Goal: Information Seeking & Learning: Learn about a topic

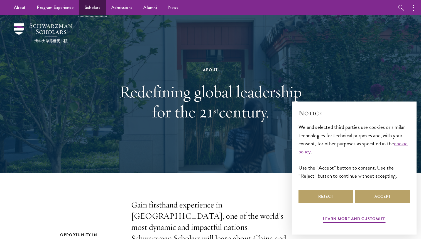
click at [87, 9] on link "Scholars" at bounding box center [92, 7] width 27 height 15
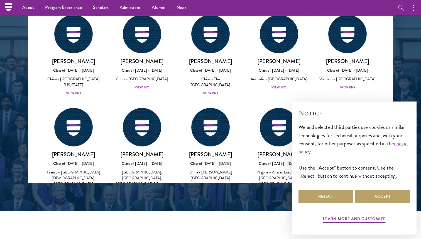
scroll to position [1637, 0]
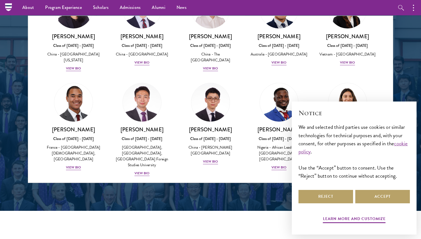
click at [146, 192] on img at bounding box center [142, 213] width 42 height 42
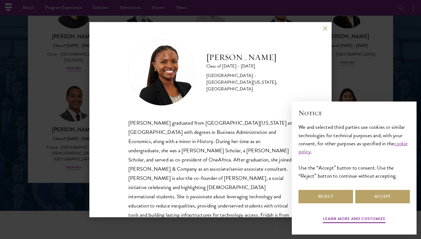
scroll to position [10, 0]
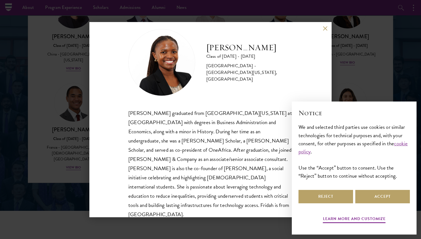
click at [323, 30] on button at bounding box center [325, 28] width 5 height 5
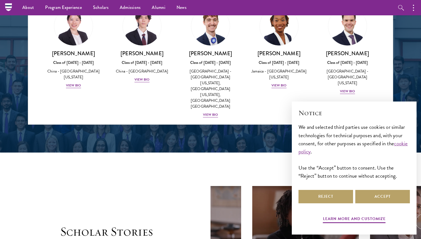
scroll to position [427, 0]
